Goal: Information Seeking & Learning: Learn about a topic

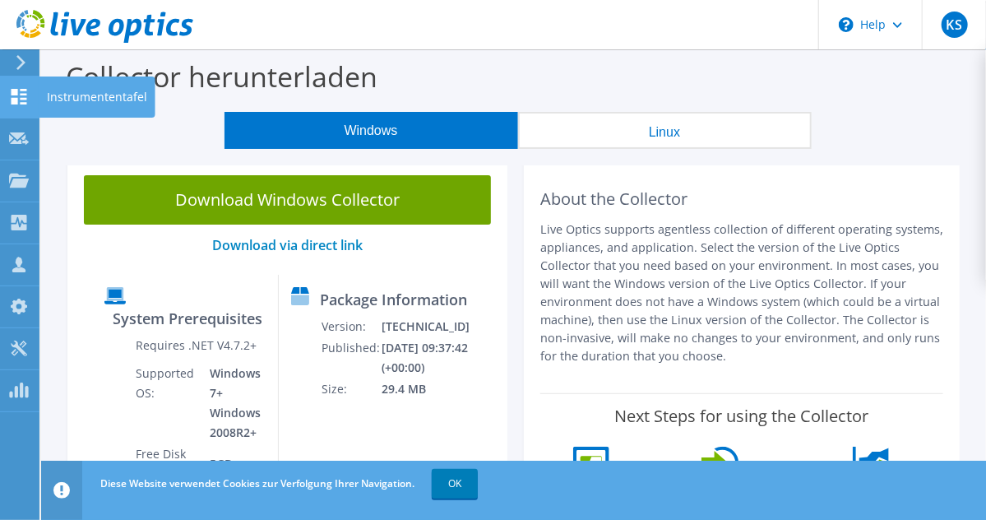
click at [17, 92] on icon at bounding box center [19, 97] width 20 height 16
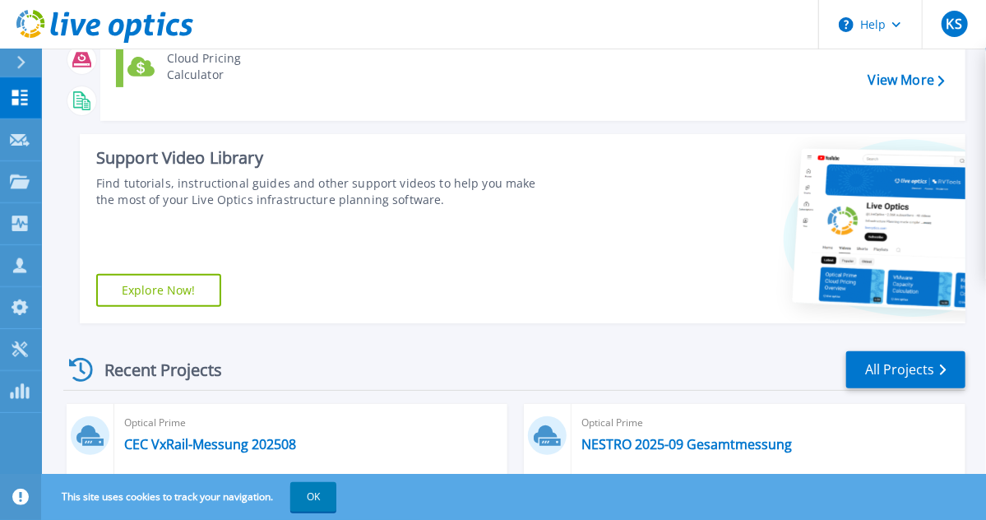
scroll to position [395, 0]
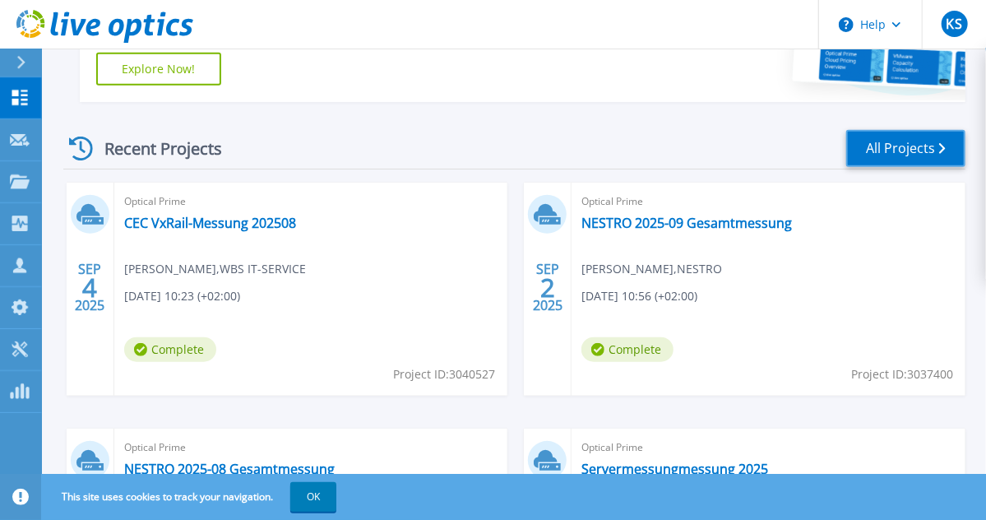
click at [901, 147] on link "All Projects" at bounding box center [905, 148] width 119 height 37
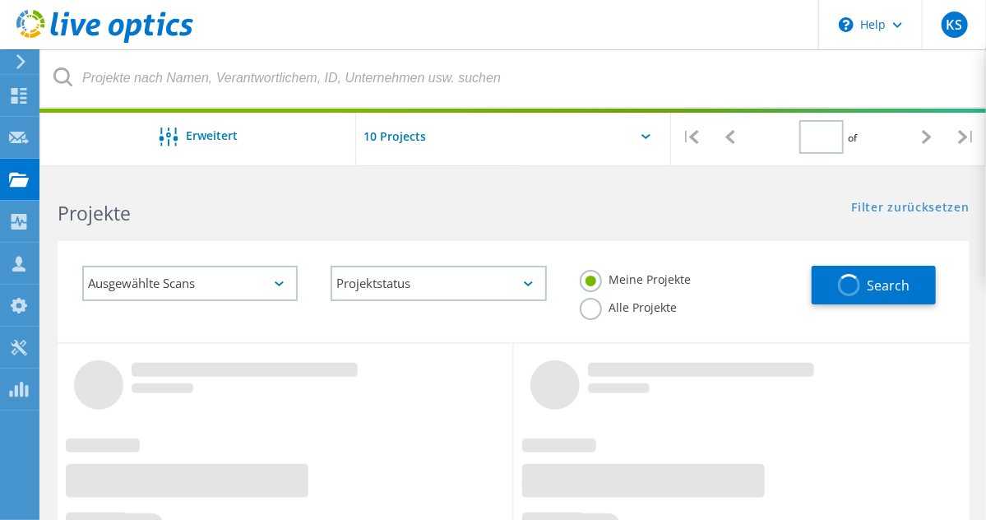
type input "1"
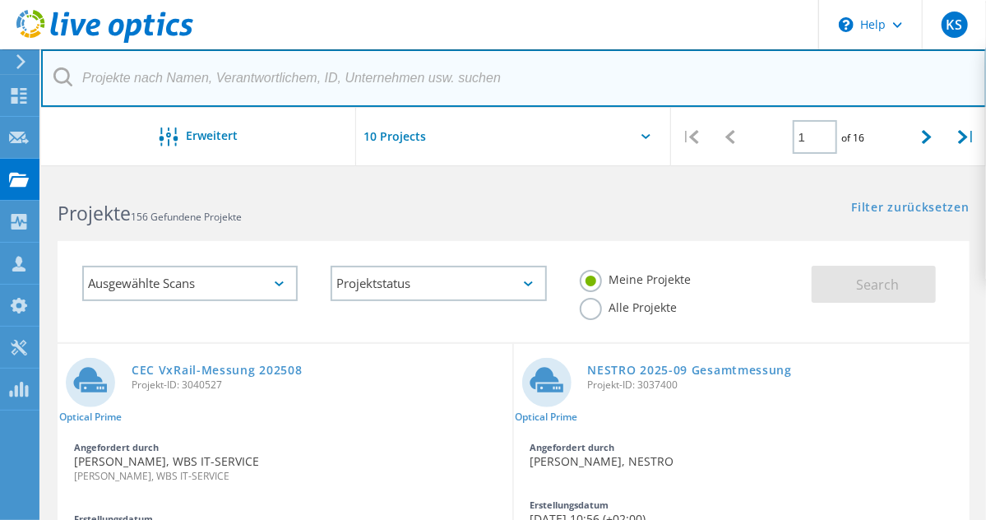
click at [153, 80] on input "text" at bounding box center [514, 78] width 946 height 58
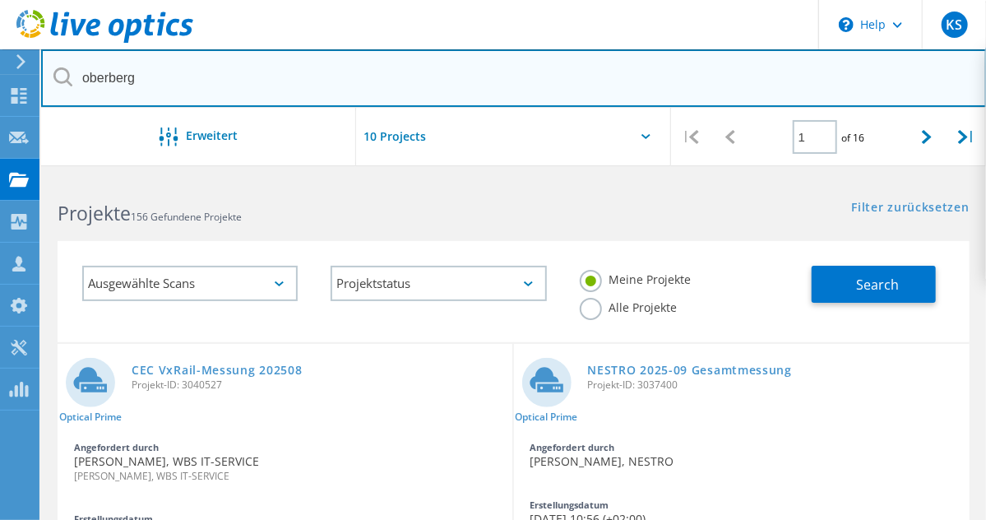
type input "oberberg"
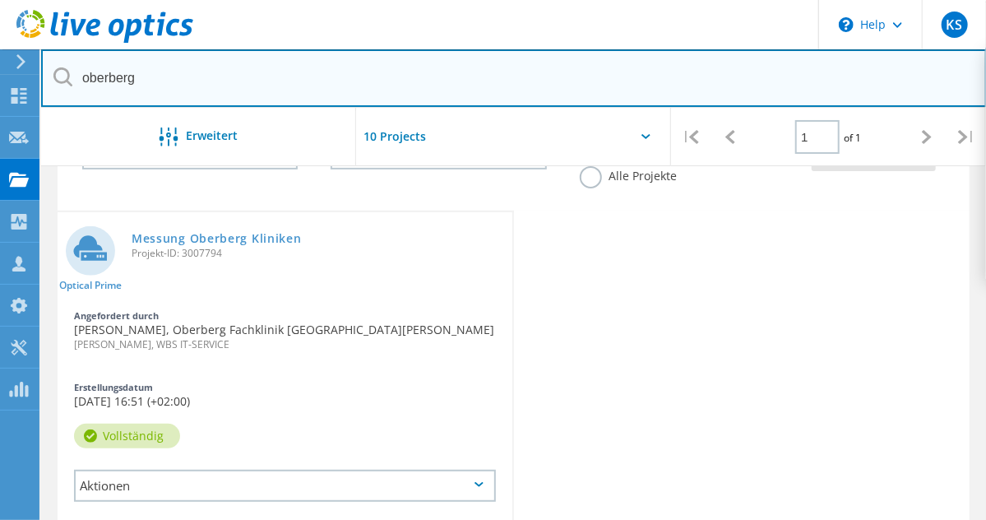
scroll to position [132, 0]
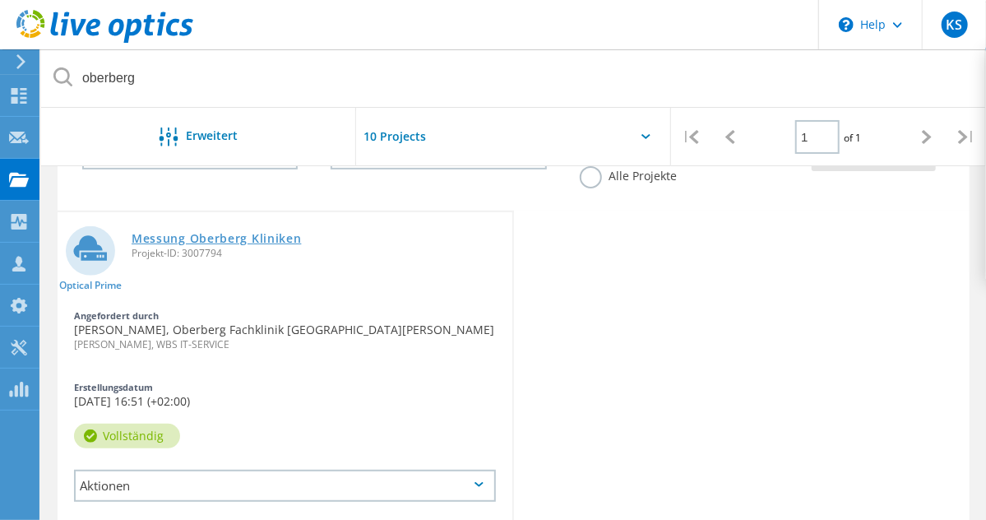
click at [214, 244] on link "Messung Oberberg Kliniken" at bounding box center [217, 239] width 170 height 12
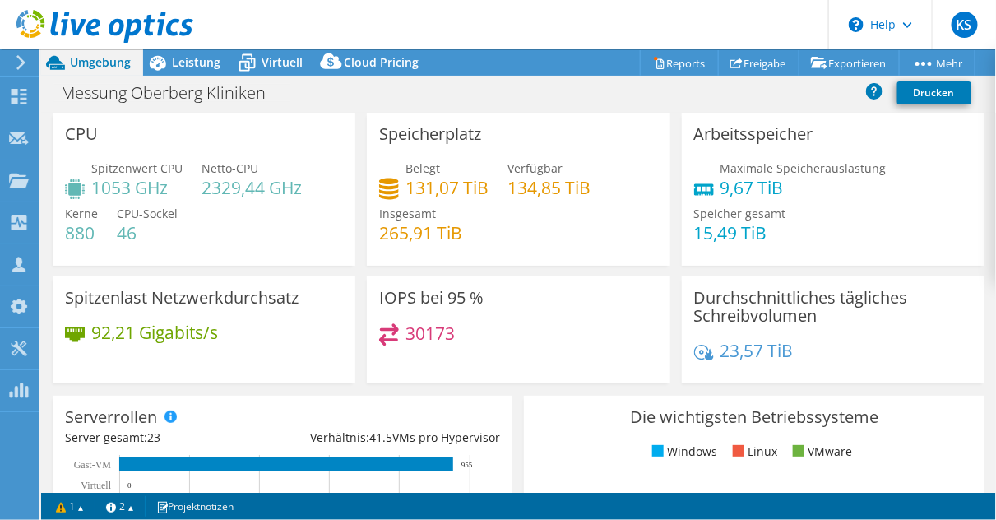
select select "USD"
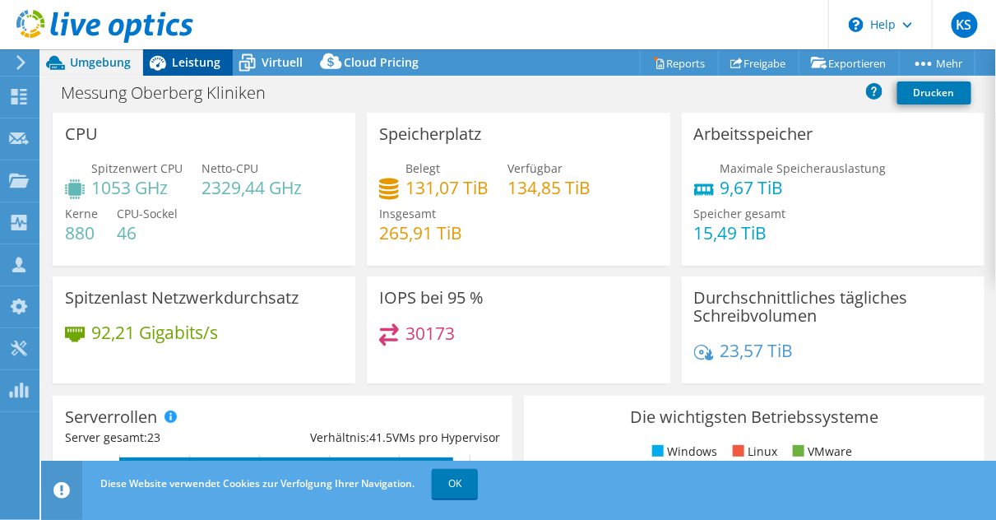
click at [204, 57] on span "Leistung" at bounding box center [196, 62] width 49 height 16
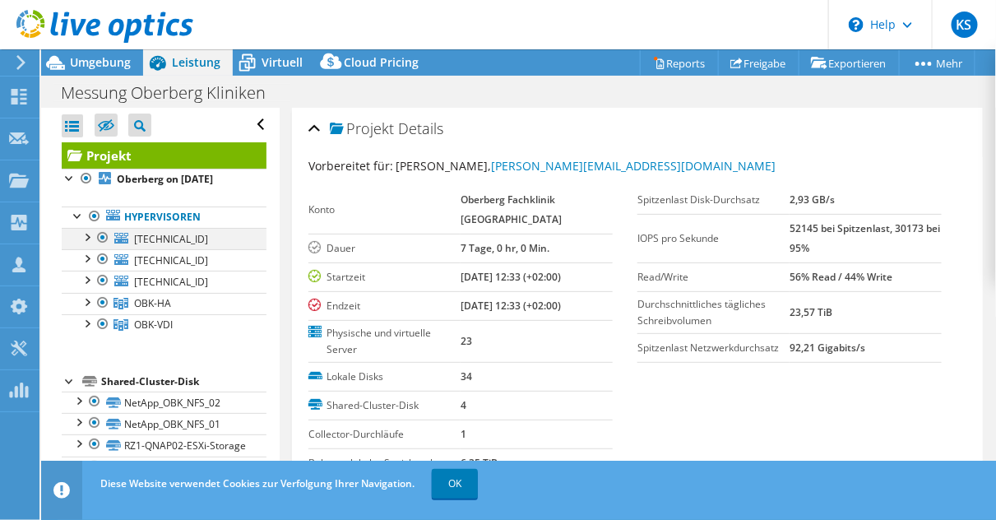
click at [90, 233] on div at bounding box center [86, 236] width 16 height 16
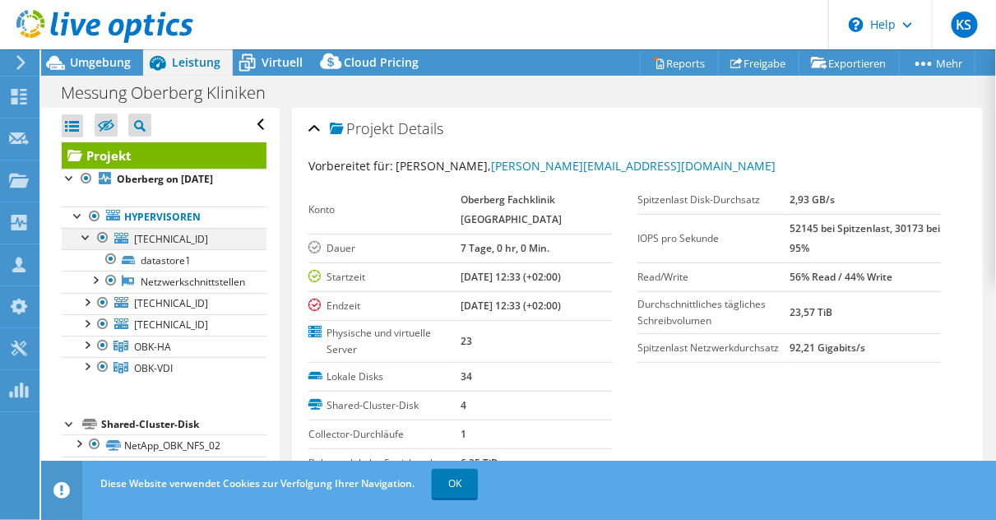
click at [90, 233] on div at bounding box center [86, 236] width 16 height 16
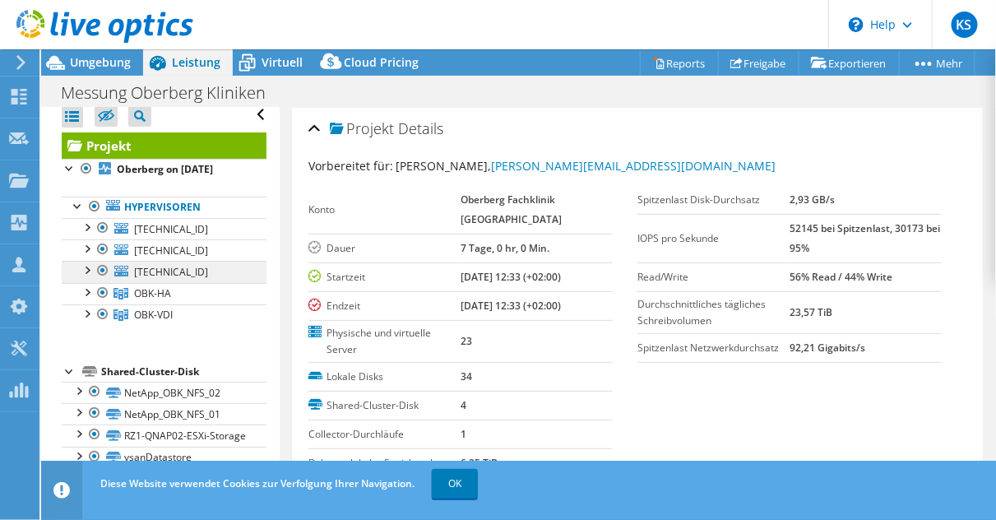
scroll to position [21, 0]
click at [85, 283] on div at bounding box center [86, 291] width 16 height 16
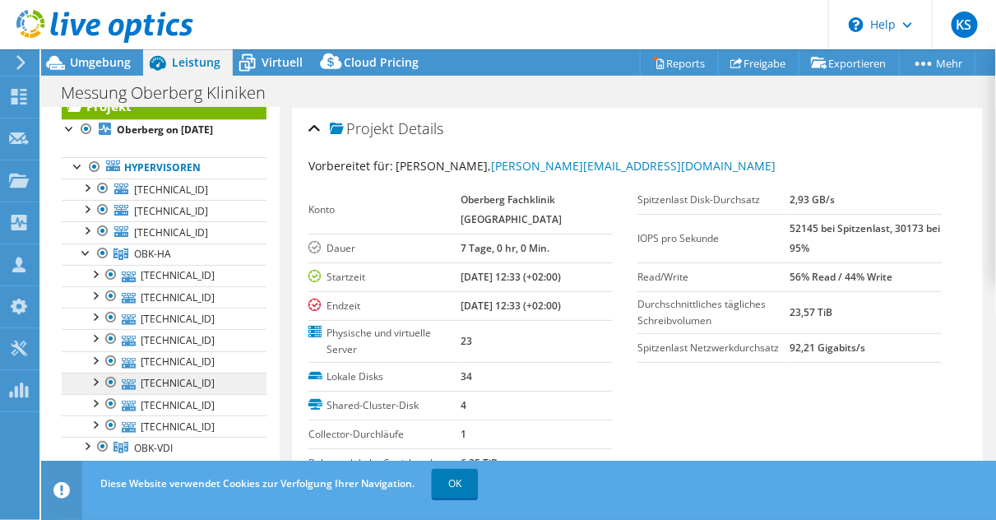
scroll to position [153, 0]
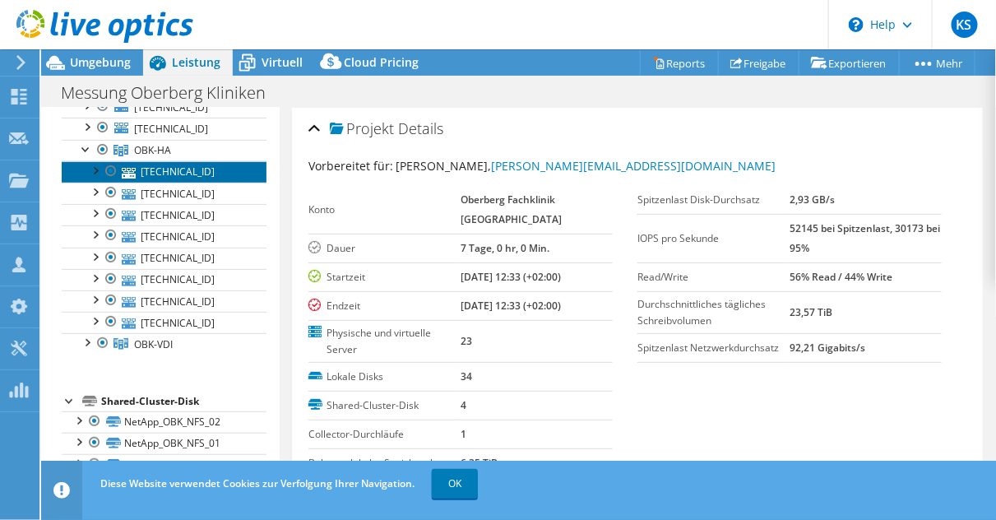
click at [184, 173] on link "[TECHNICAL_ID]" at bounding box center [164, 171] width 205 height 21
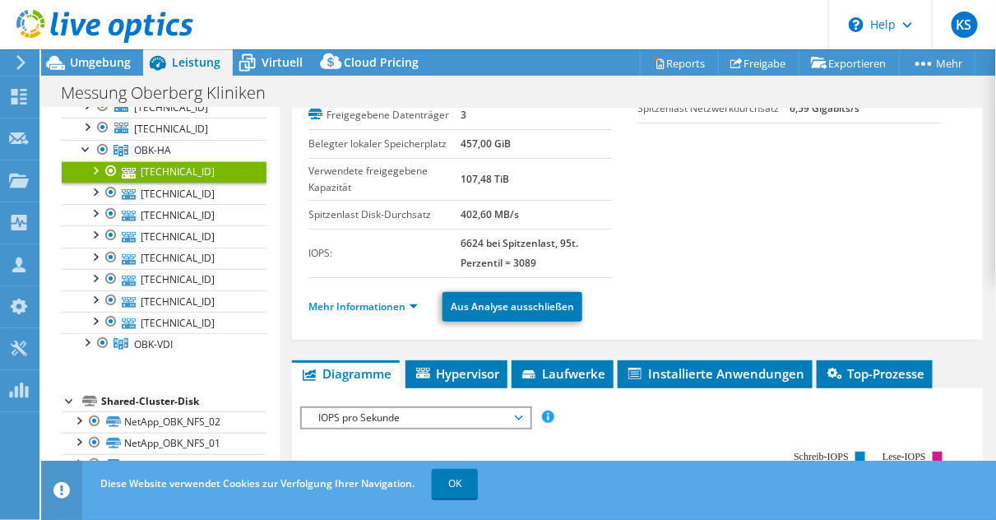
scroll to position [66, 0]
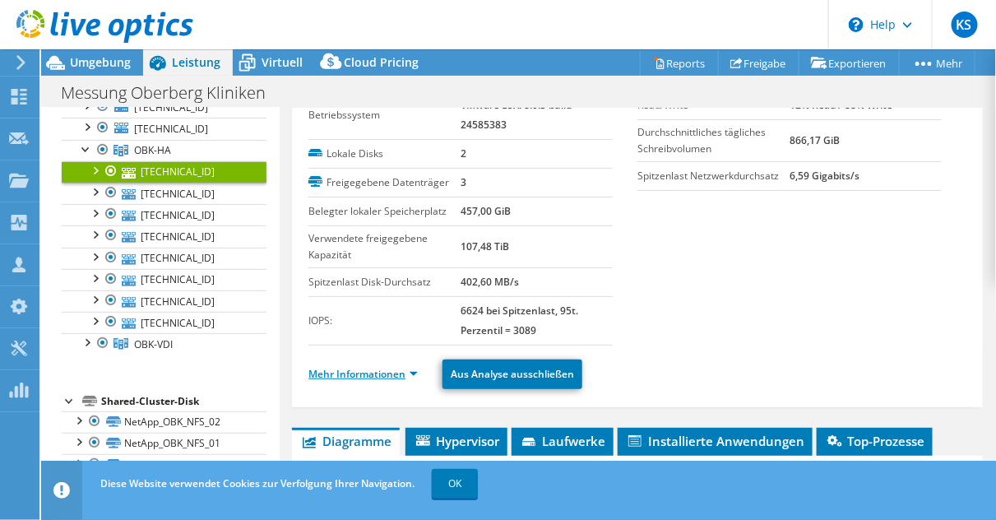
click at [337, 368] on link "Mehr Informationen" at bounding box center [362, 374] width 109 height 14
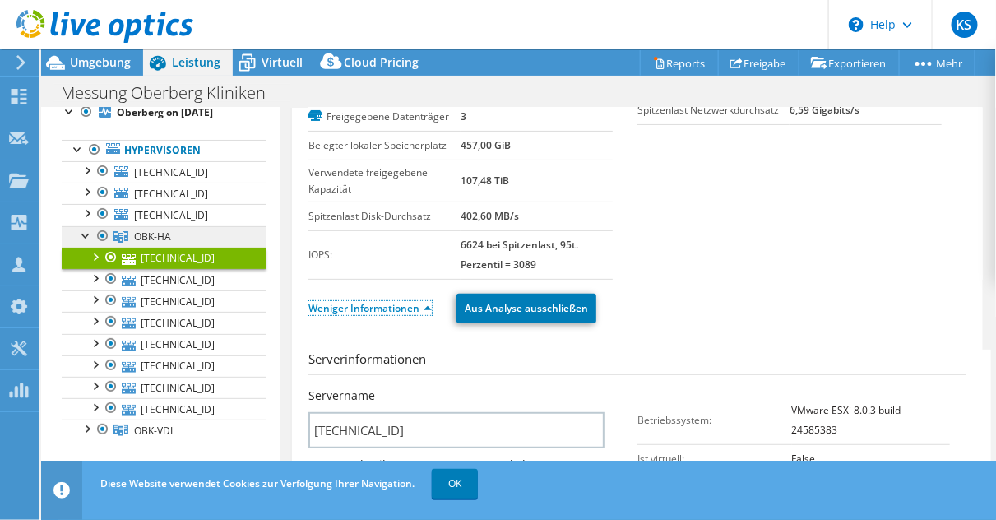
scroll to position [0, 0]
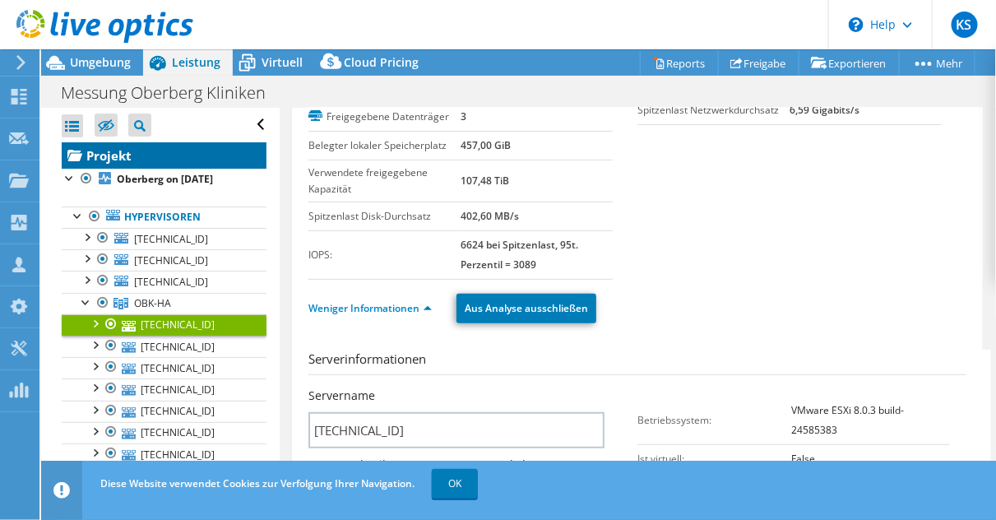
click at [107, 153] on link "Projekt" at bounding box center [164, 155] width 205 height 26
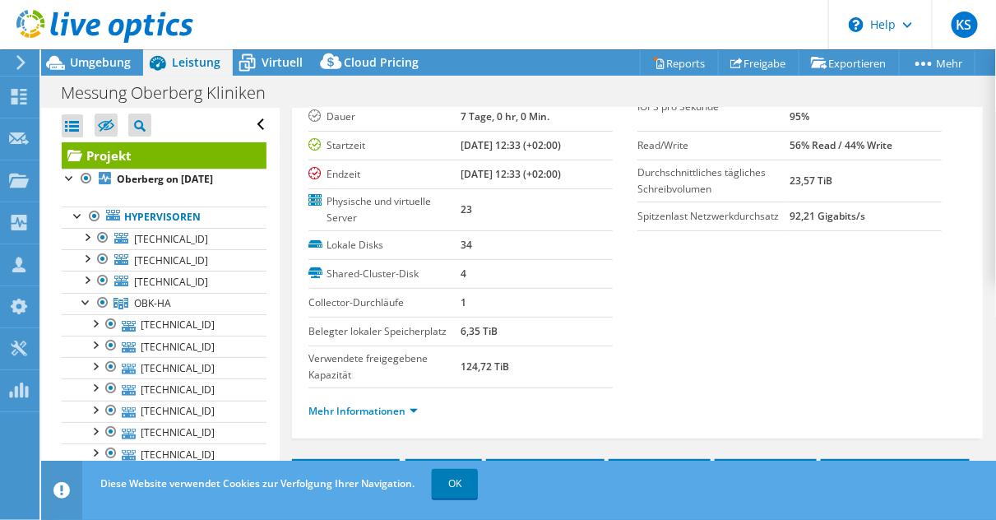
scroll to position [526, 0]
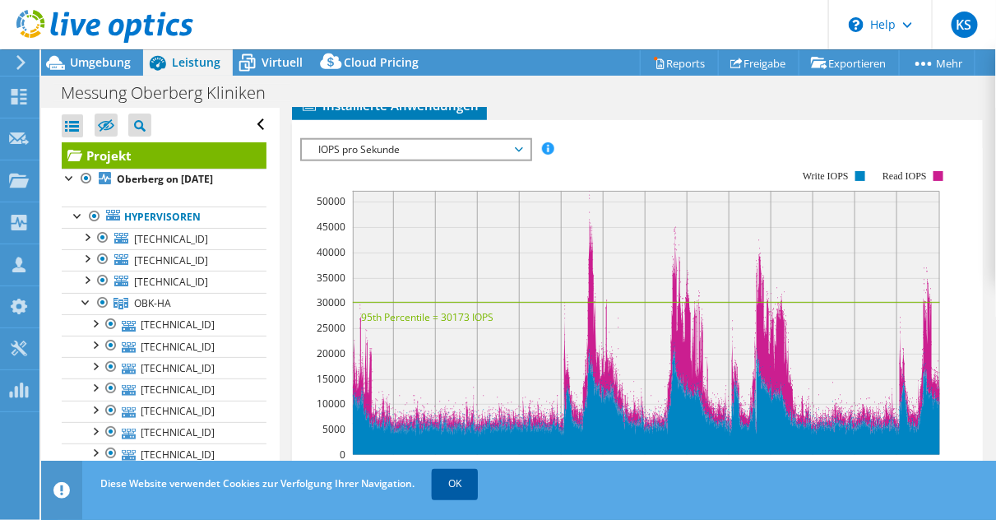
click at [461, 475] on link "OK" at bounding box center [455, 484] width 46 height 30
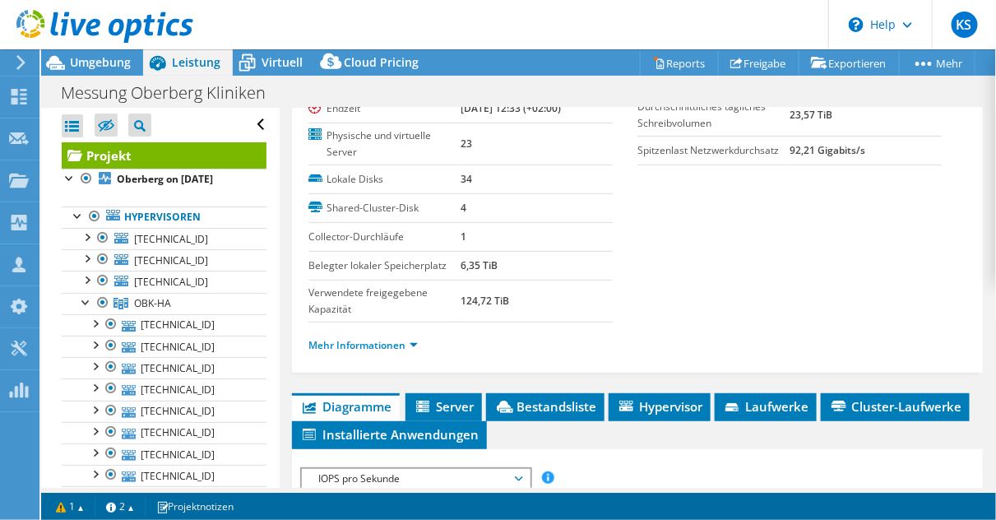
scroll to position [132, 0]
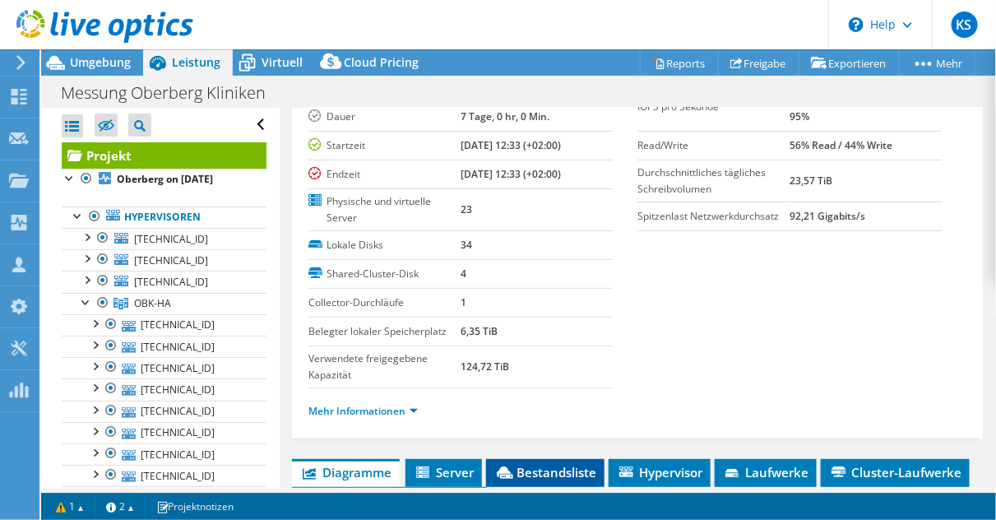
click at [544, 466] on span "Bestandsliste" at bounding box center [545, 472] width 102 height 16
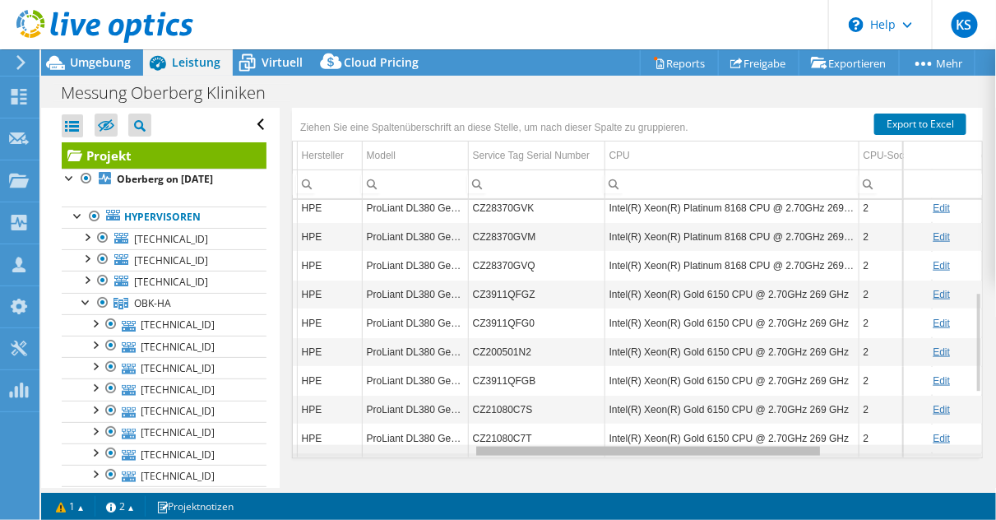
scroll to position [0, 0]
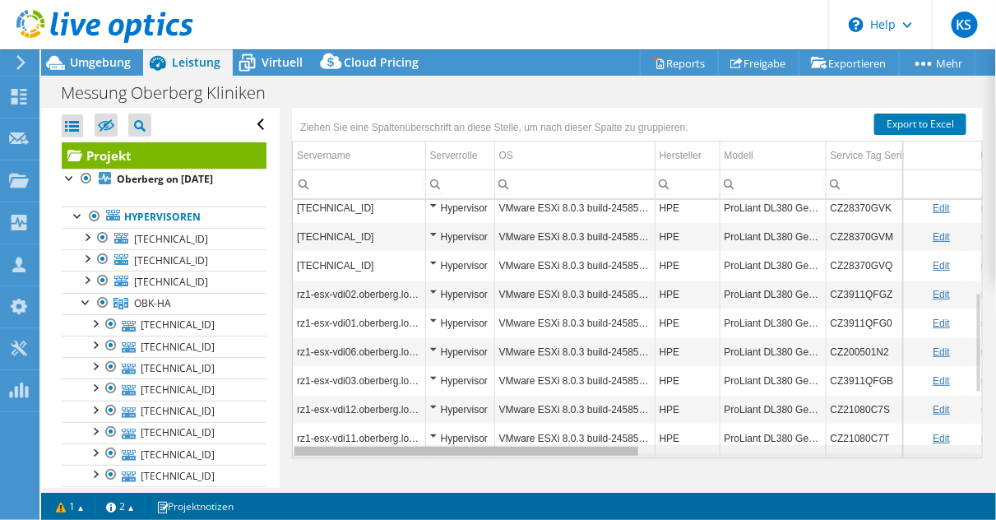
drag, startPoint x: 544, startPoint y: 443, endPoint x: 523, endPoint y: 453, distance: 23.6
click at [523, 453] on body "KS Vertriebspartner Kay Schemmerling Kay.Schemmerling@wbs-it.de WBS IT-SERVICE …" at bounding box center [498, 260] width 996 height 520
drag, startPoint x: 452, startPoint y: 441, endPoint x: 403, endPoint y: 462, distance: 53.0
click at [403, 462] on body "KS Vertriebspartner Kay Schemmerling Kay.Schemmerling@wbs-it.de WBS IT-SERVICE …" at bounding box center [498, 260] width 996 height 520
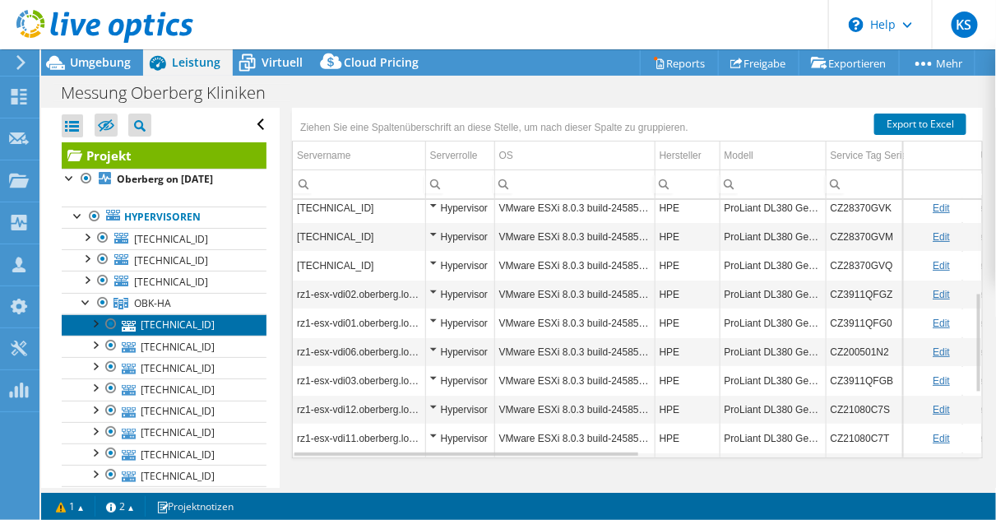
click at [197, 329] on link "[TECHNICAL_ID]" at bounding box center [164, 324] width 205 height 21
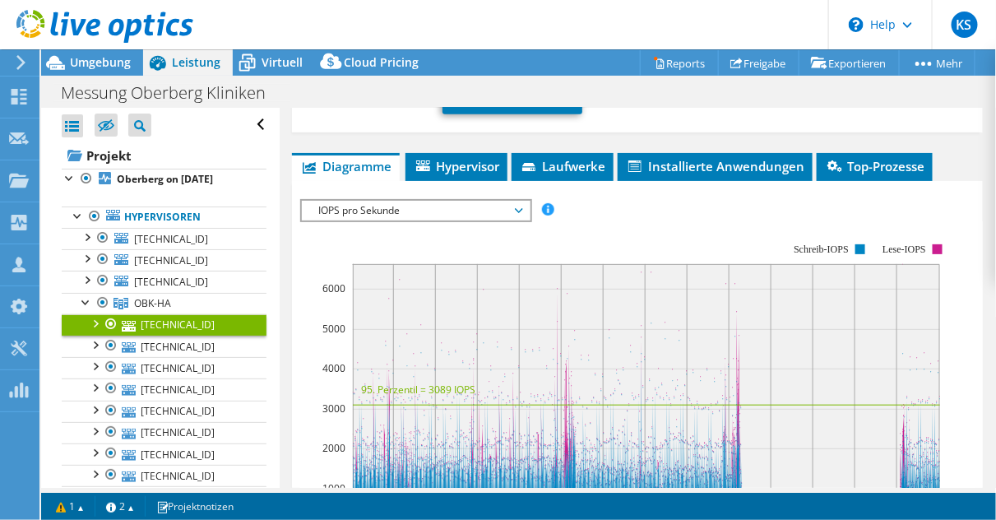
click at [419, 201] on span "IOPS pro Sekunde" at bounding box center [415, 211] width 211 height 20
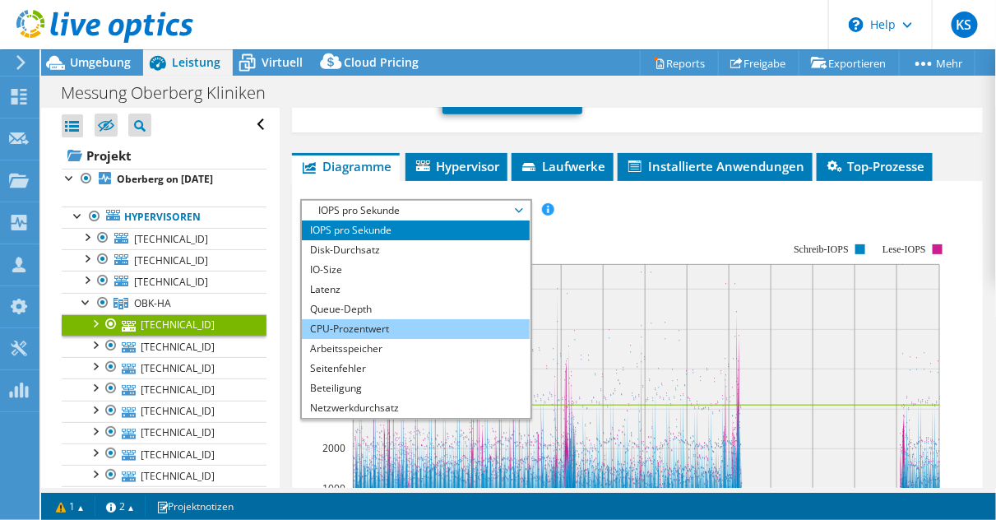
click at [375, 322] on li "CPU-Prozentwert" at bounding box center [416, 329] width 228 height 20
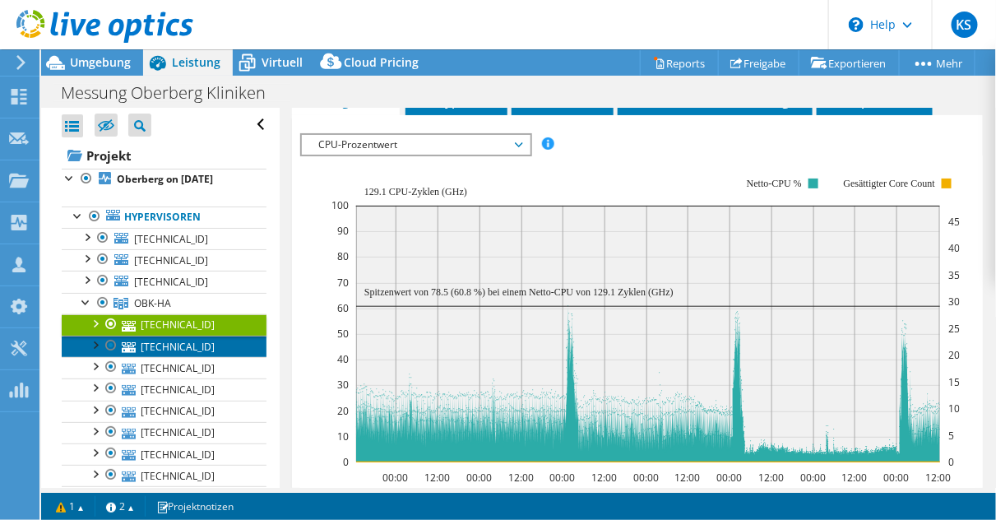
click at [136, 344] on link "[TECHNICAL_ID]" at bounding box center [164, 346] width 205 height 21
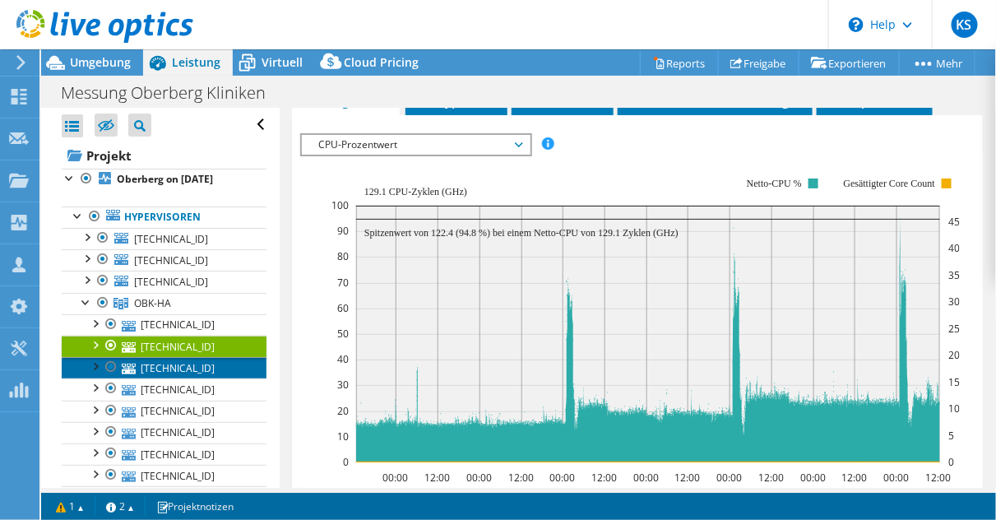
click at [183, 365] on link "[TECHNICAL_ID]" at bounding box center [164, 367] width 205 height 21
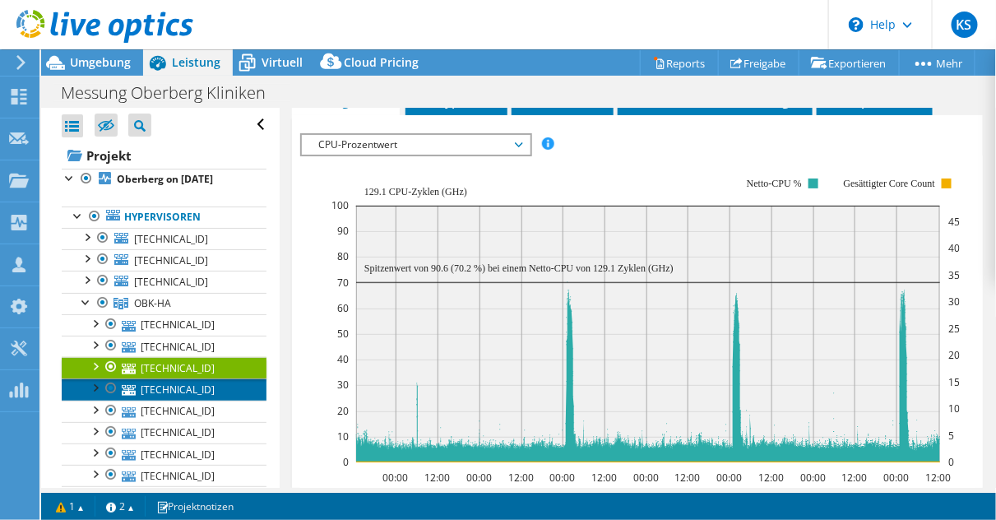
click at [188, 382] on link "[TECHNICAL_ID]" at bounding box center [164, 388] width 205 height 21
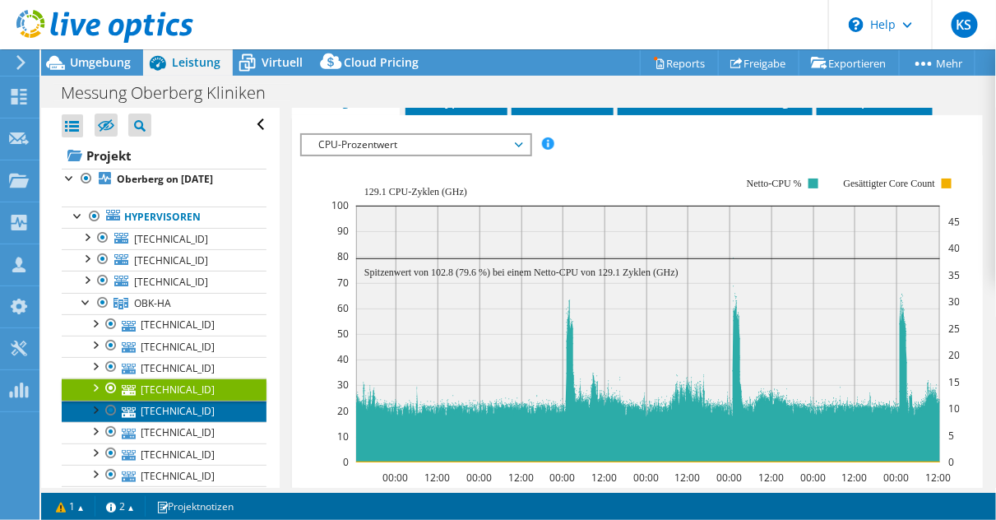
click at [172, 415] on link "[TECHNICAL_ID]" at bounding box center [164, 411] width 205 height 21
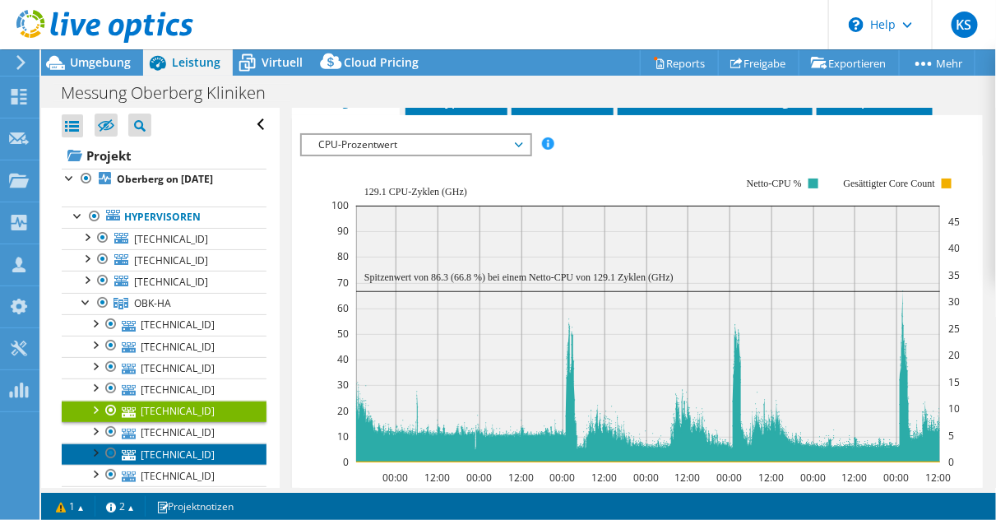
click at [174, 450] on link "[TECHNICAL_ID]" at bounding box center [164, 453] width 205 height 21
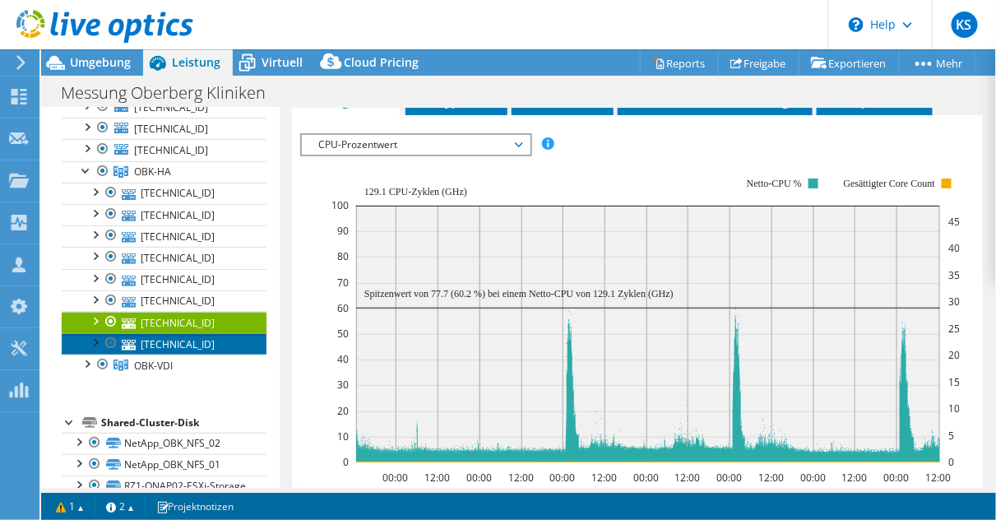
click at [208, 337] on link "[TECHNICAL_ID]" at bounding box center [164, 343] width 205 height 21
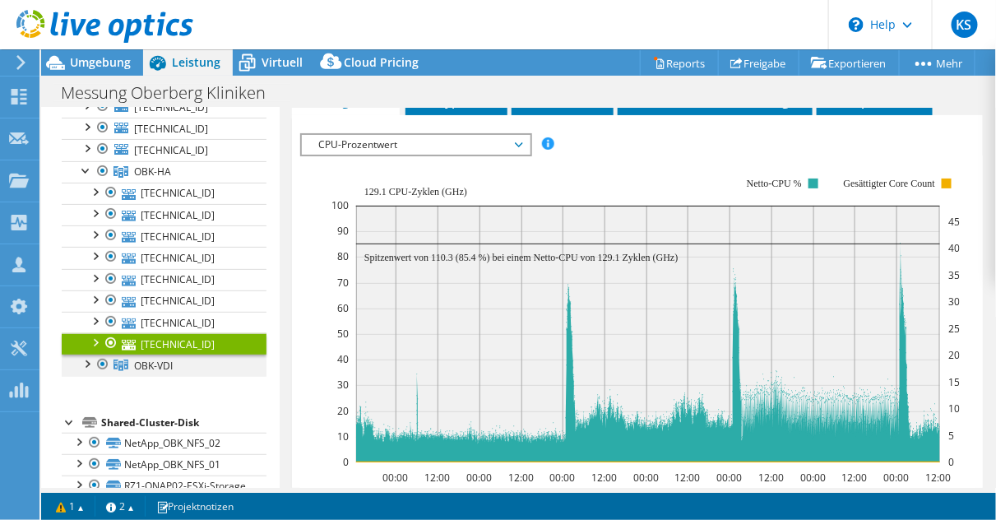
click at [85, 363] on div at bounding box center [86, 362] width 16 height 16
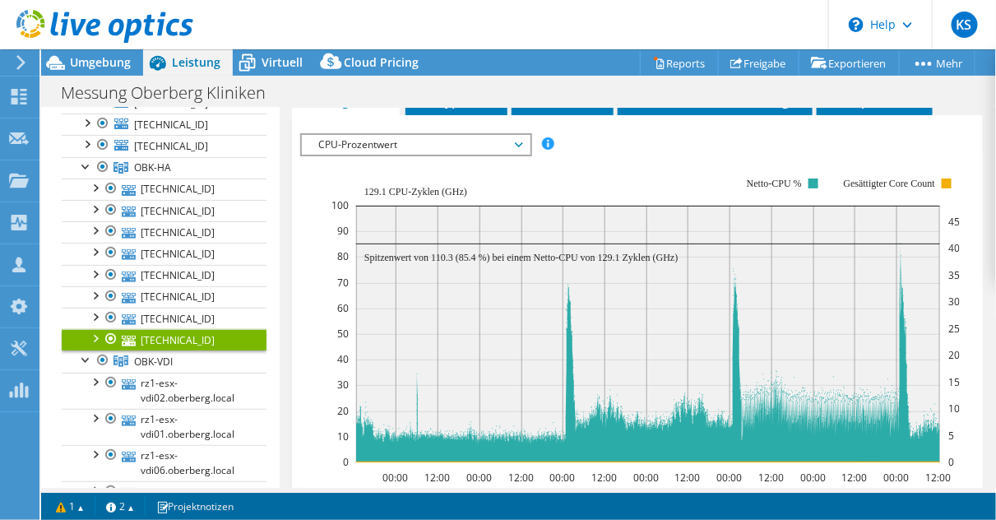
scroll to position [132, 0]
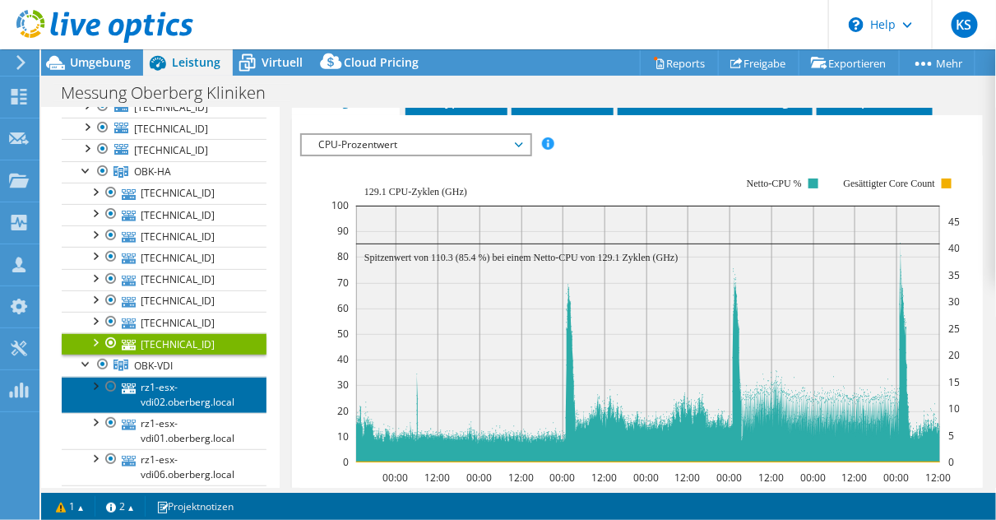
click at [198, 400] on link "rz1-esx-vdi02.oberberg.local" at bounding box center [164, 395] width 205 height 36
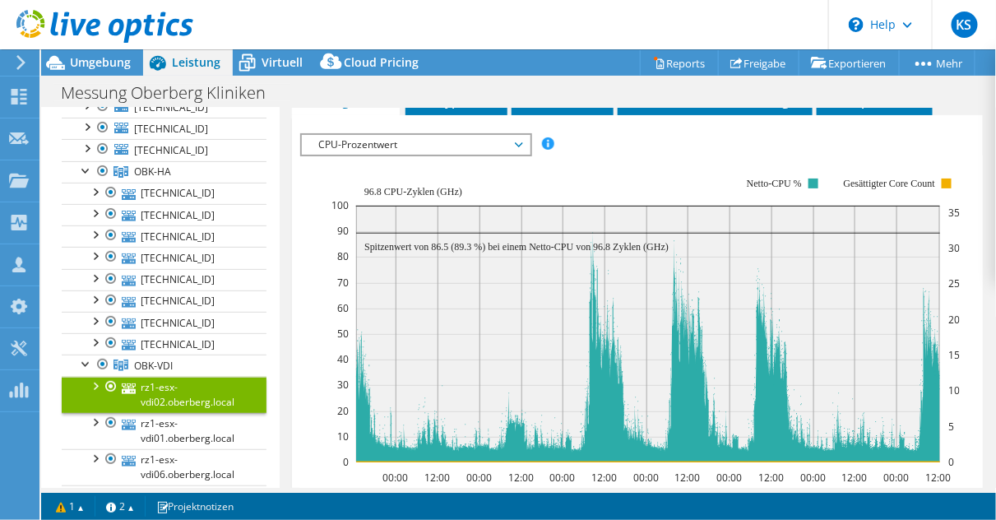
scroll to position [143, 0]
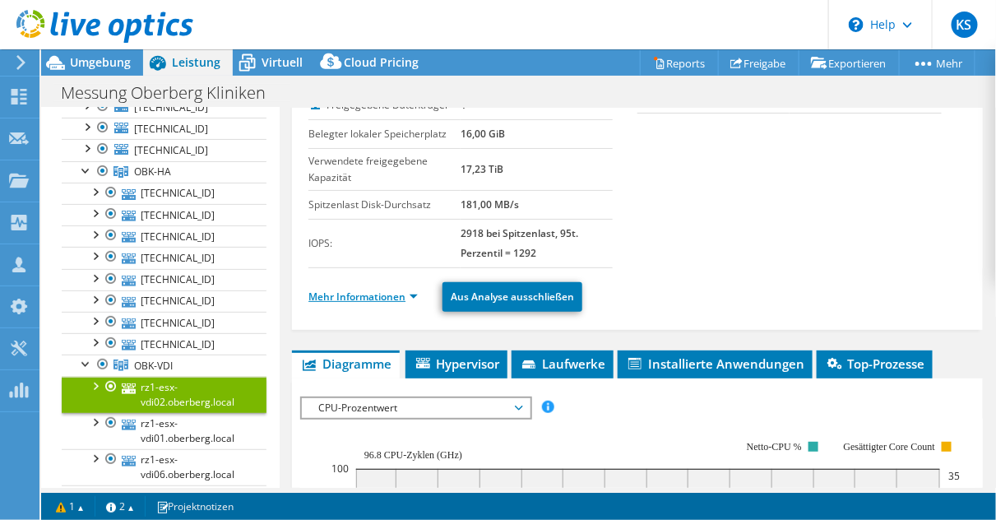
click at [364, 288] on li "Mehr Informationen" at bounding box center [367, 297] width 119 height 18
click at [365, 289] on link "Mehr Informationen" at bounding box center [362, 296] width 109 height 14
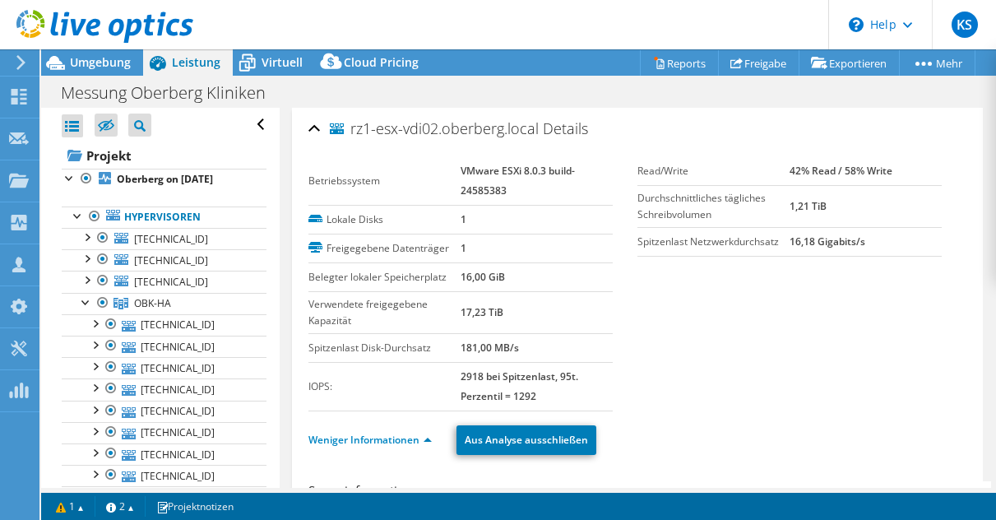
select select "USD"
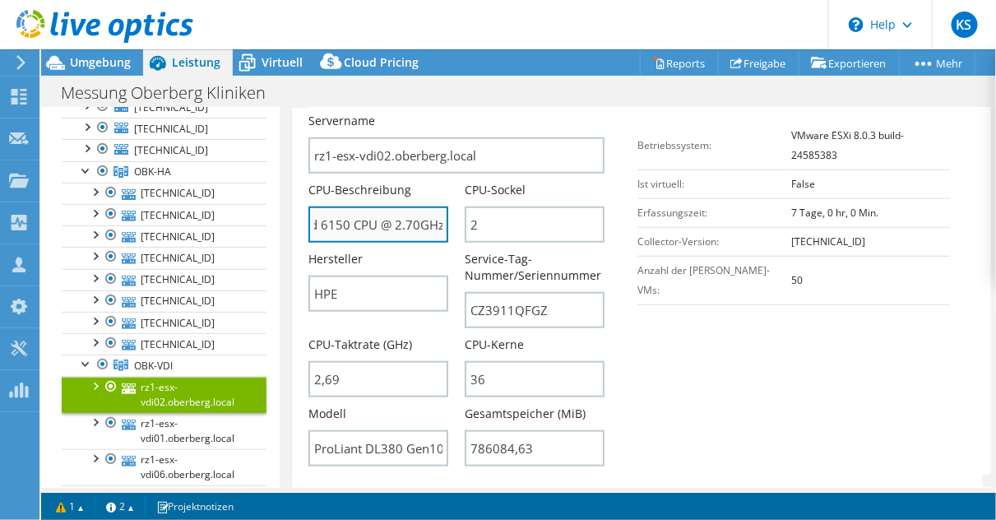
scroll to position [0, 168]
drag, startPoint x: 393, startPoint y: 222, endPoint x: 442, endPoint y: 220, distance: 49.4
click at [442, 220] on input "Intel(R) Xeon(R) Gold 6150 CPU @ 2.70GHz 269 GHz" at bounding box center [378, 224] width 140 height 36
click at [382, 220] on input "Intel(R) Xeon(R) Gold 6150 CPU @ 2.70GHz 269 GHz" at bounding box center [378, 224] width 140 height 36
click at [395, 220] on input "Intel(R) Xeon(R) Gold 6150 CPU @ 2.70GHz 269 GHz" at bounding box center [378, 224] width 140 height 36
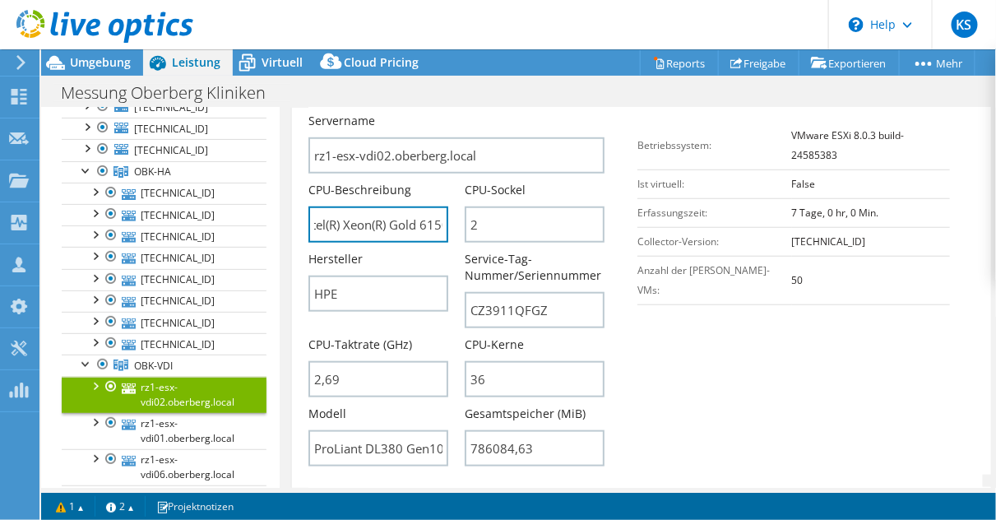
scroll to position [0, 0]
drag, startPoint x: 378, startPoint y: 222, endPoint x: 349, endPoint y: 218, distance: 29.9
click at [315, 226] on input "Intel(R) Xeon(R) Gold 6150 CPU @ 2.70GHz 269 GHz" at bounding box center [378, 224] width 140 height 36
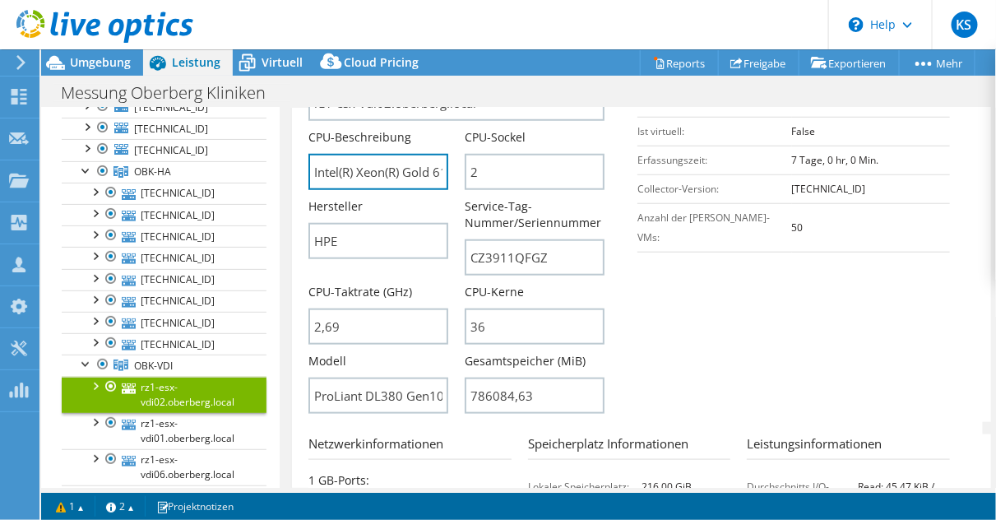
scroll to position [472, 0]
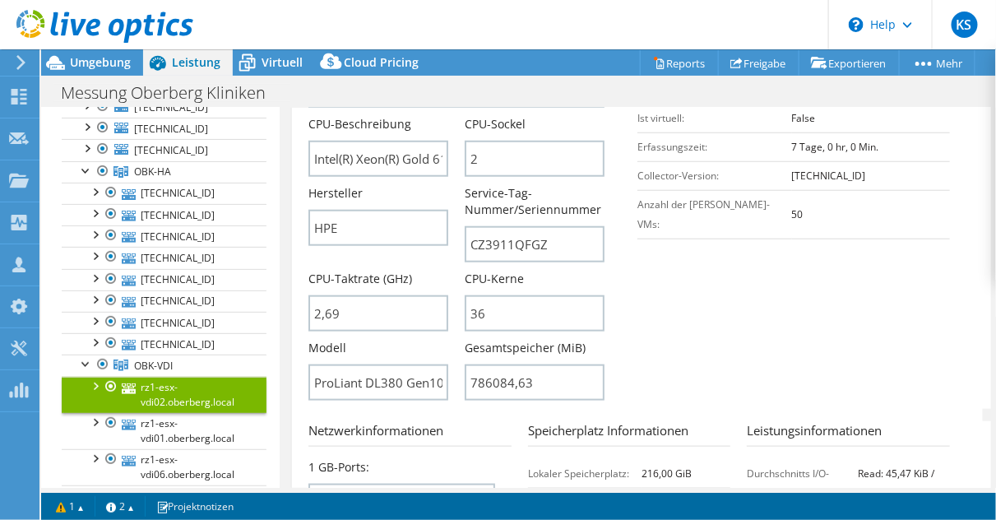
click at [203, 392] on link "rz1-esx-vdi02.oberberg.local" at bounding box center [164, 395] width 205 height 36
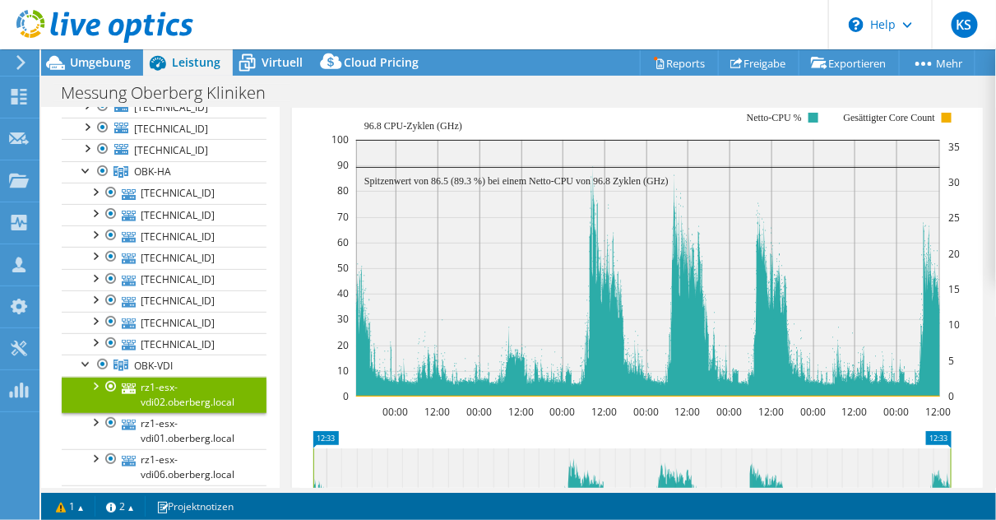
scroll to position [400, 0]
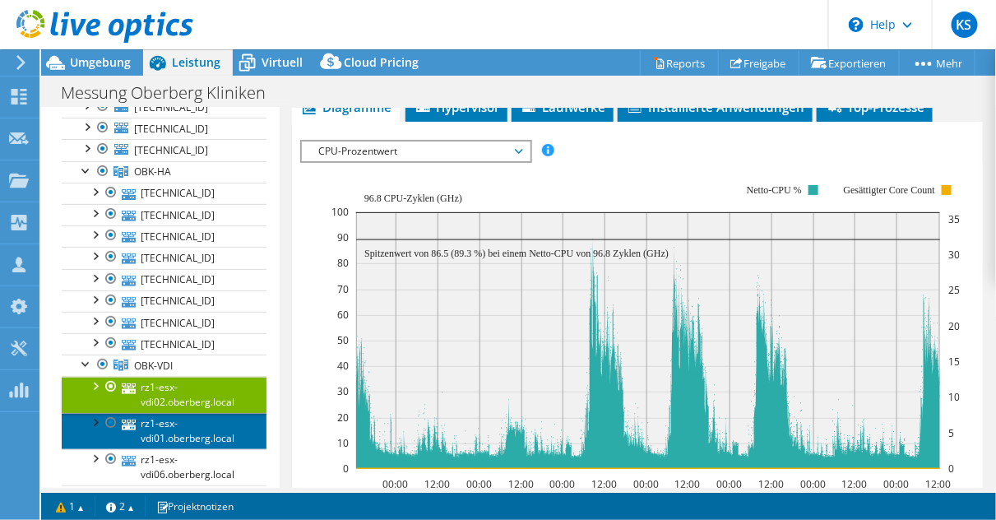
click at [194, 428] on link "rz1-esx-vdi01.oberberg.local" at bounding box center [164, 431] width 205 height 36
